Goal: Find specific page/section: Find specific page/section

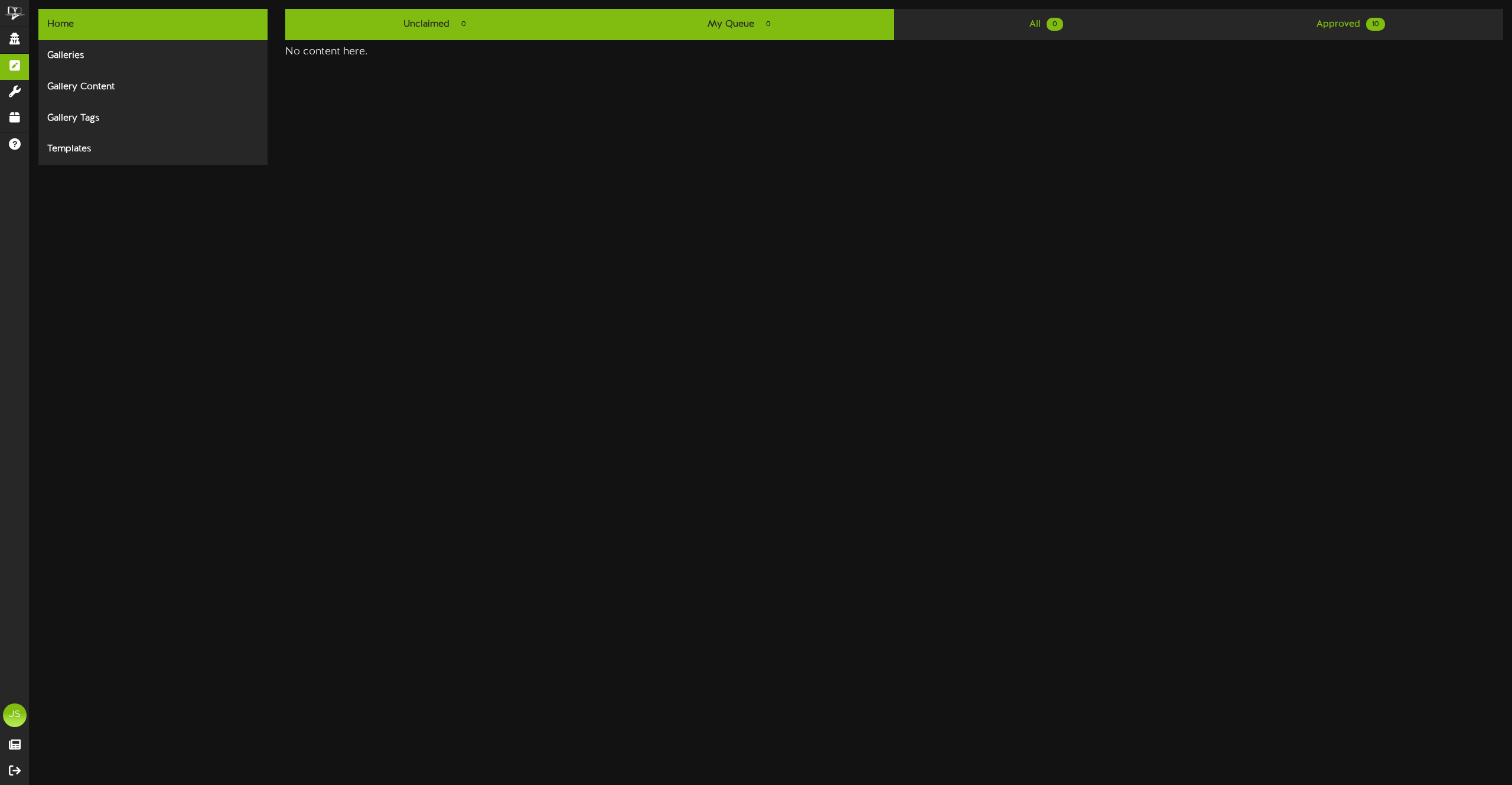
click at [470, 28] on span "0" at bounding box center [463, 24] width 17 height 13
